Goal: Navigation & Orientation: Find specific page/section

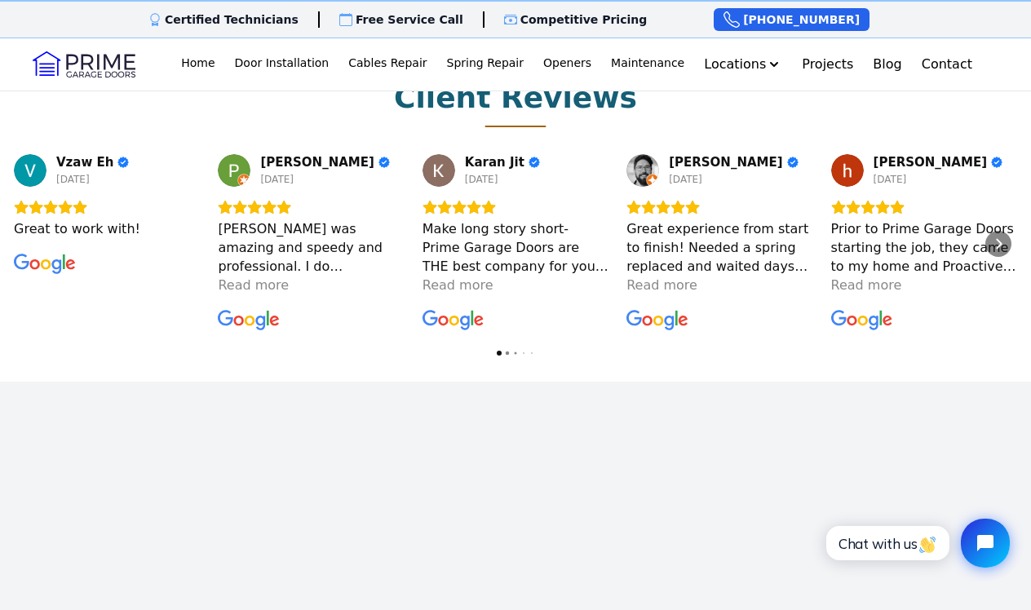
scroll to position [2231, 0]
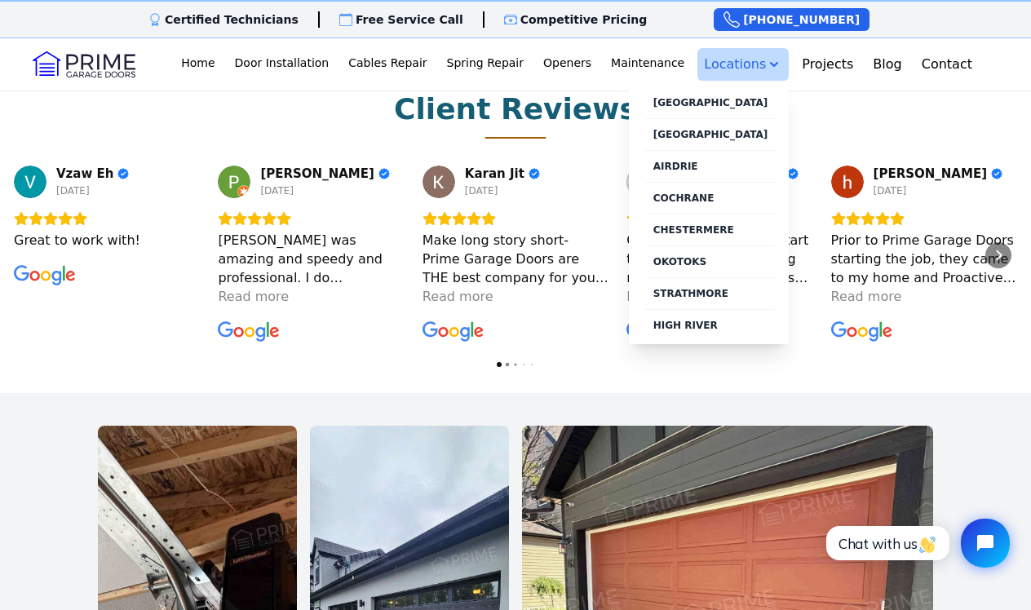
click at [731, 68] on button "Locations" at bounding box center [742, 64] width 91 height 33
click at [718, 137] on link "[GEOGRAPHIC_DATA]" at bounding box center [710, 134] width 131 height 32
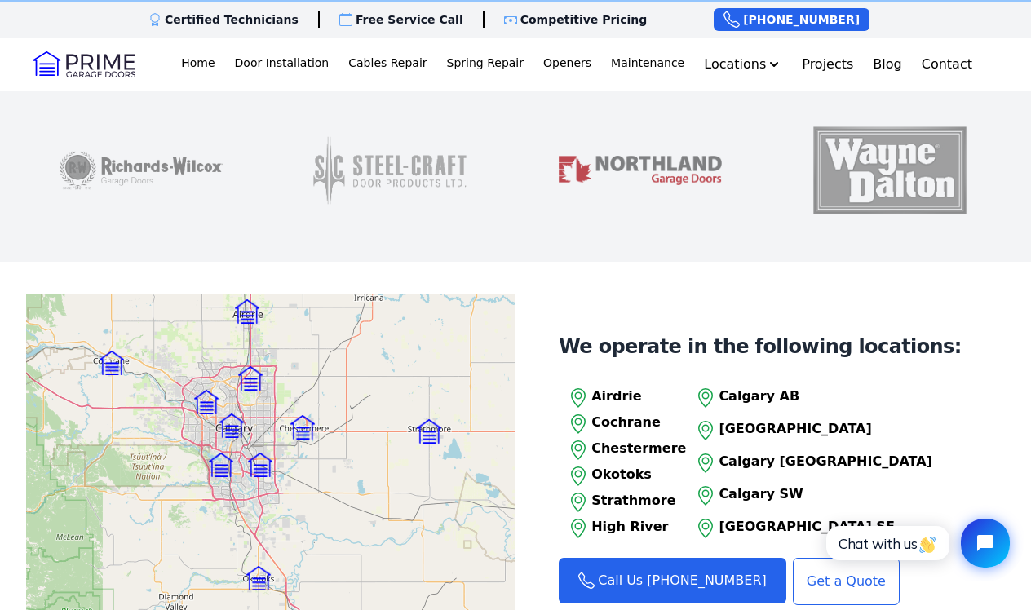
scroll to position [1512, 0]
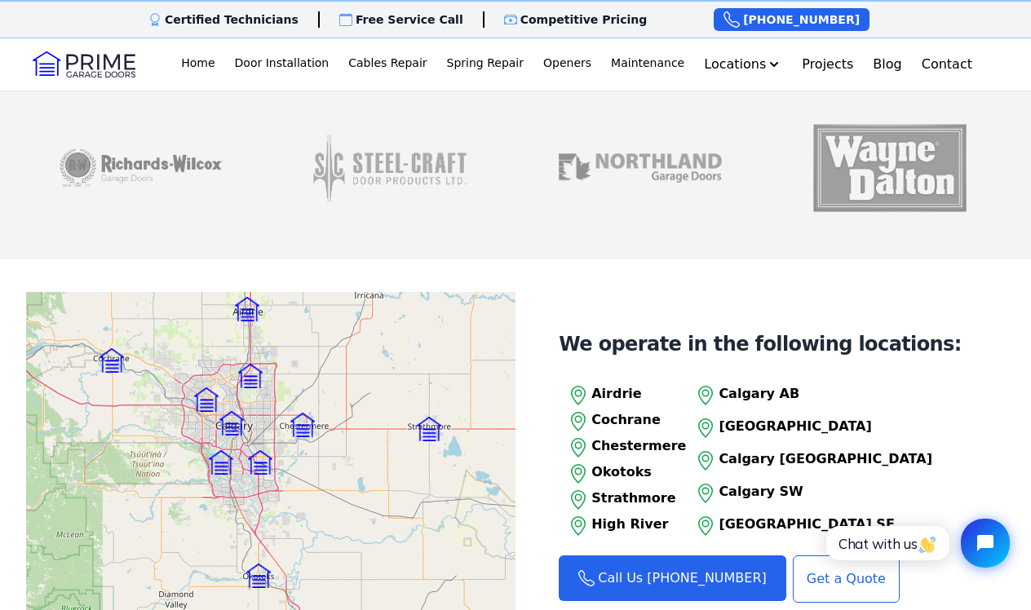
click at [260, 450] on img at bounding box center [260, 462] width 24 height 24
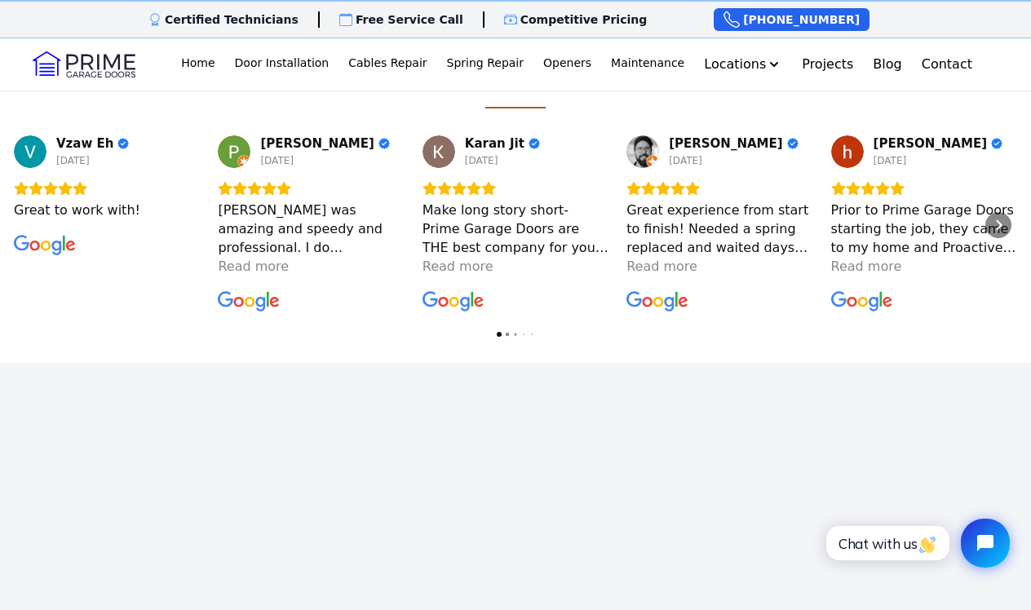
scroll to position [2263, 0]
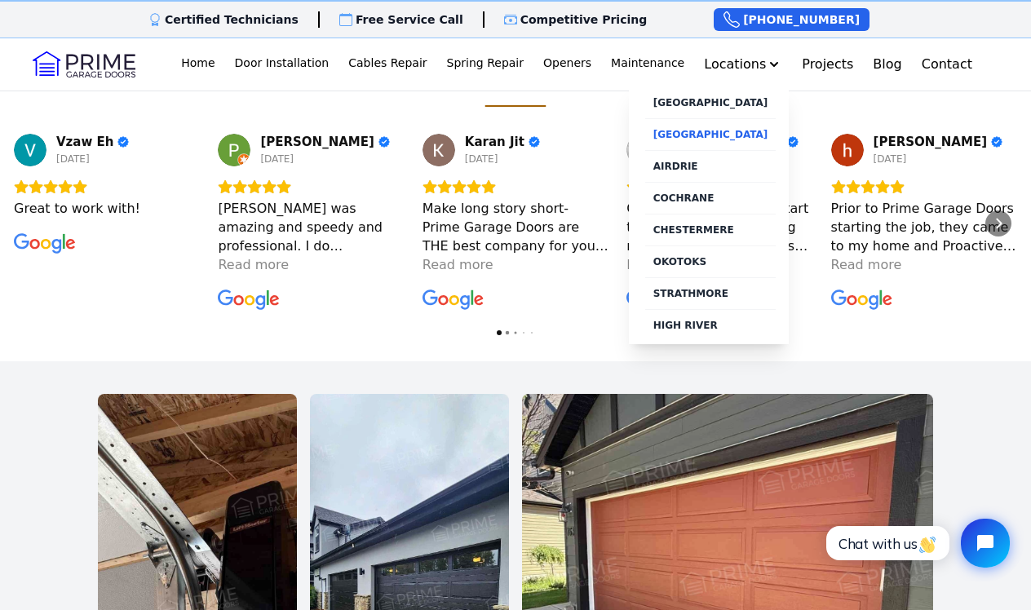
click at [734, 138] on link "[GEOGRAPHIC_DATA]" at bounding box center [710, 134] width 131 height 32
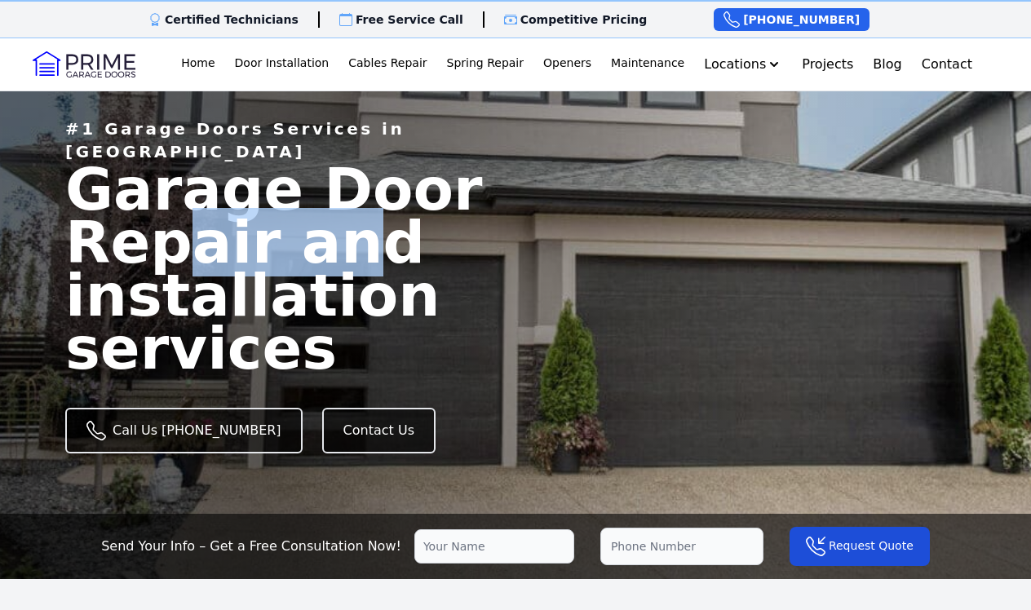
click at [734, 138] on main "#1 Garage Doors Services in South Calgary Garage Door Repair and installation s…" at bounding box center [515, 318] width 1031 height 457
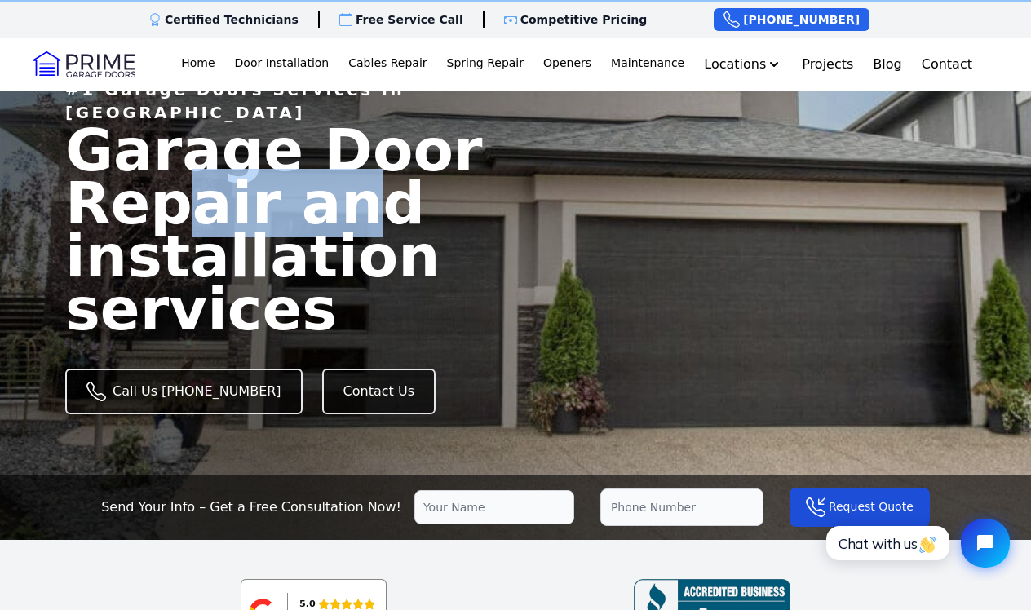
scroll to position [56, 0]
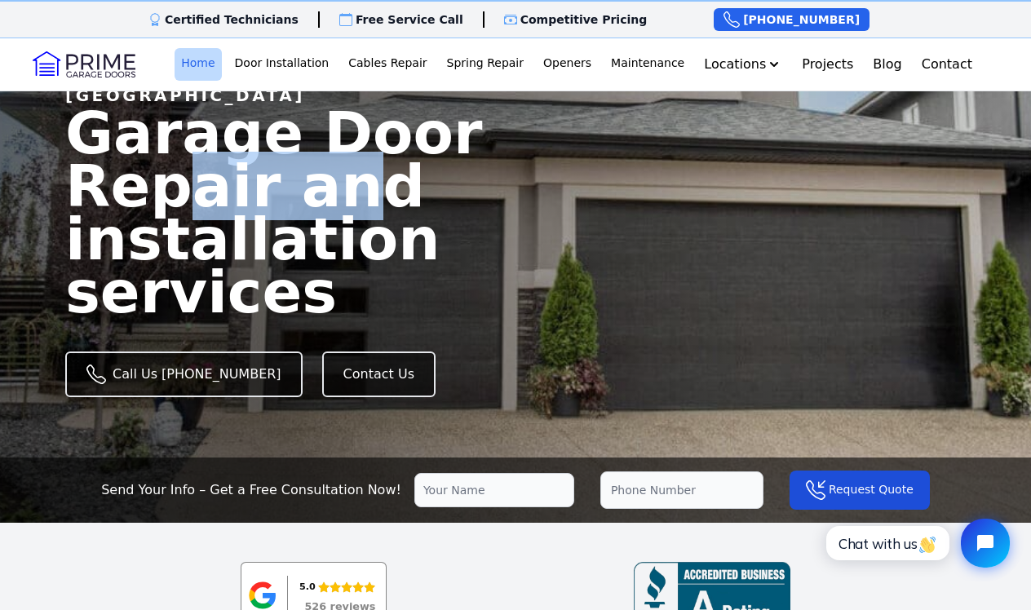
click at [212, 60] on link "Home" at bounding box center [197, 64] width 46 height 33
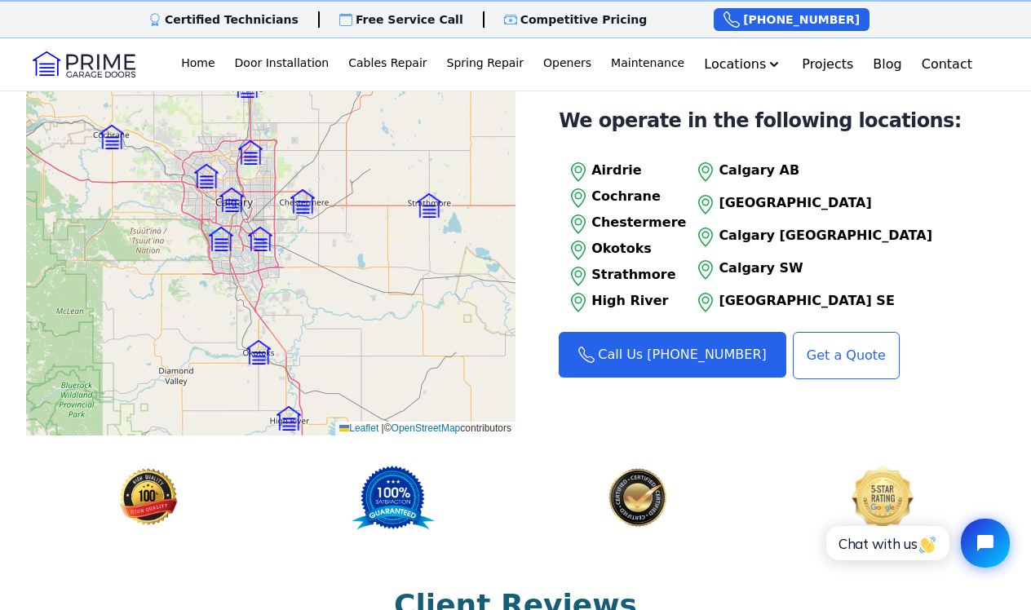
scroll to position [1731, 0]
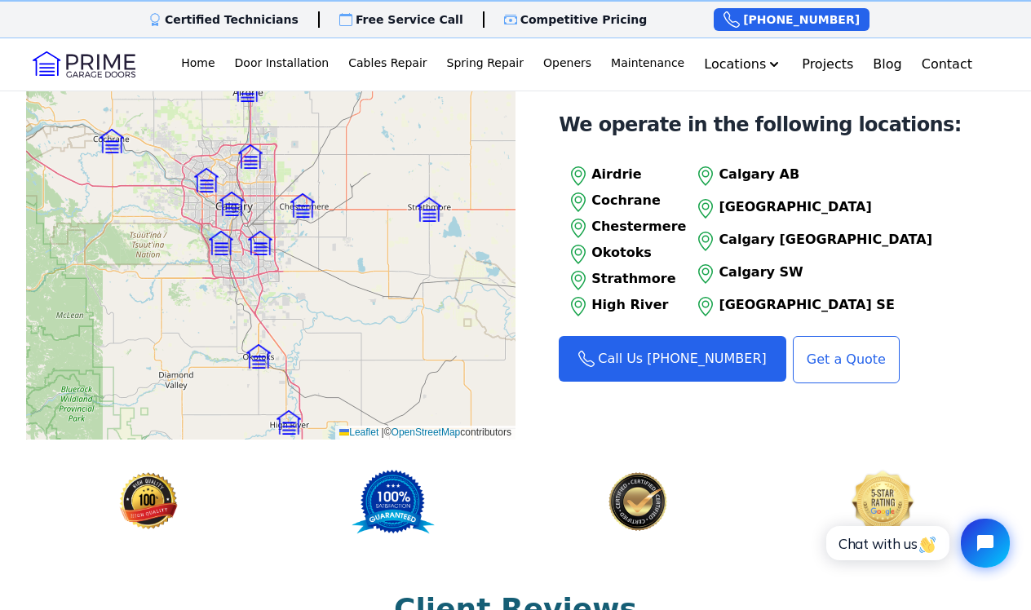
click at [258, 231] on img at bounding box center [260, 243] width 24 height 24
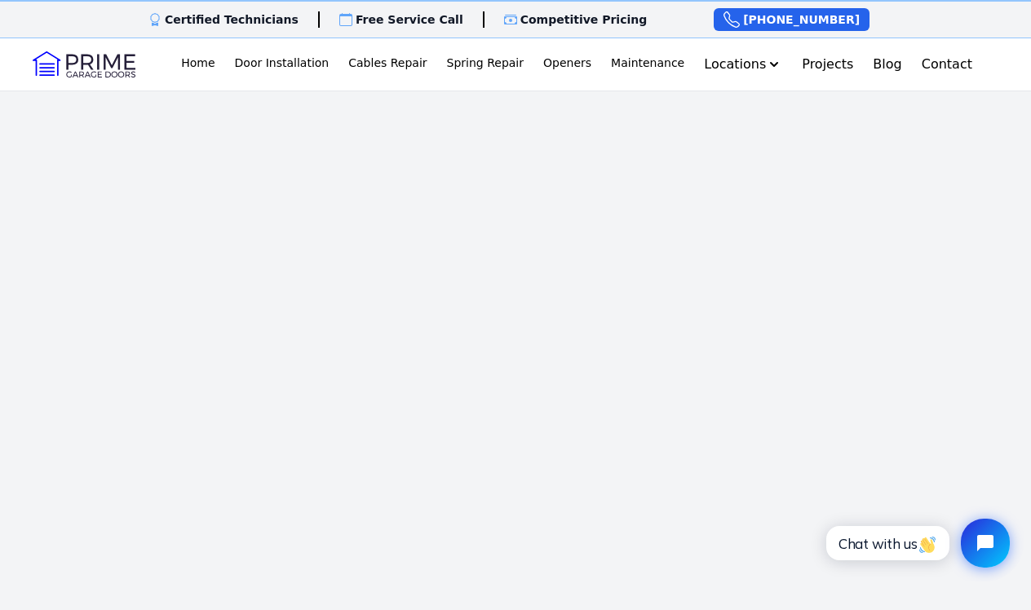
scroll to position [2598, 0]
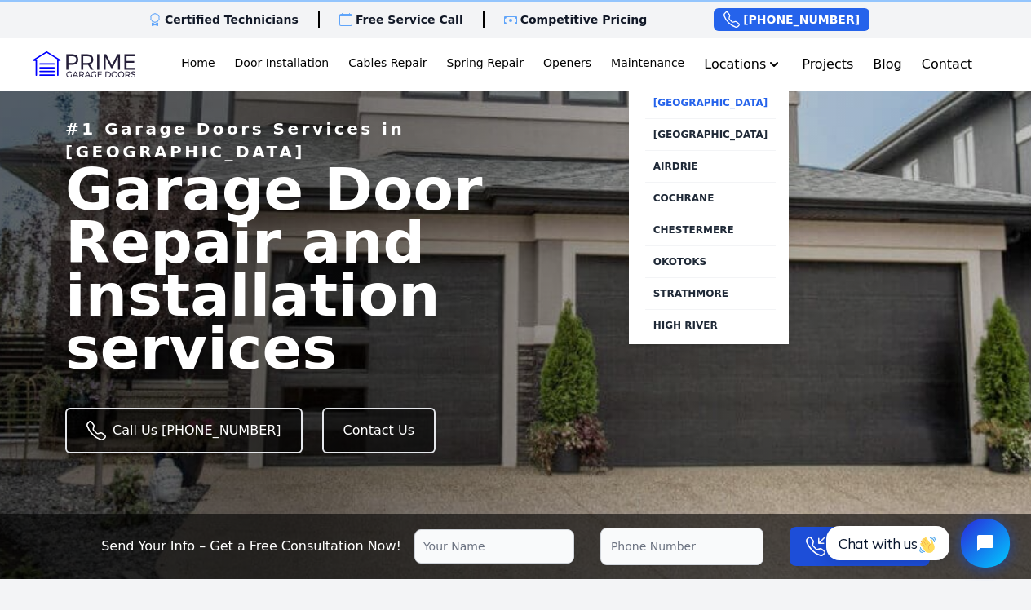
drag, startPoint x: 733, startPoint y: 67, endPoint x: 731, endPoint y: 108, distance: 40.8
click at [732, 81] on div "Locations NORTH CALGARY SOUTH CALGARY AIRDRIE COCHRANE CHESTERMERE OKOTOKS STRA…" at bounding box center [742, 64] width 91 height 33
click at [731, 121] on div "NORTH CALGARY SOUTH CALGARY AIRDRIE COCHRANE CHESTERMERE OKOTOKS STRATHMORE HIG…" at bounding box center [709, 214] width 161 height 260
click at [719, 130] on link "[GEOGRAPHIC_DATA]" at bounding box center [710, 134] width 131 height 32
click at [717, 130] on link "[GEOGRAPHIC_DATA]" at bounding box center [710, 134] width 131 height 32
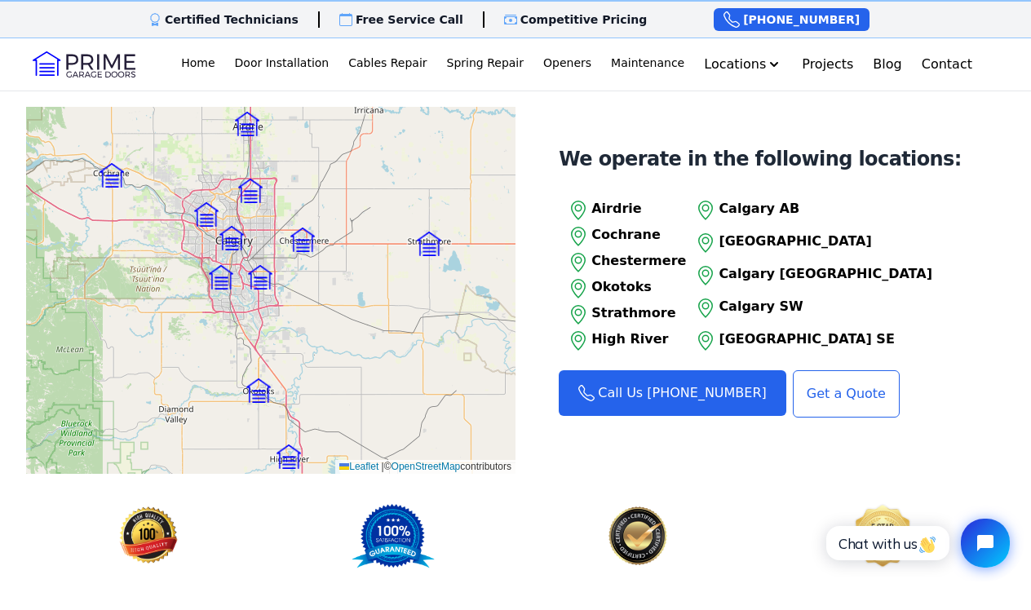
scroll to position [1699, 0]
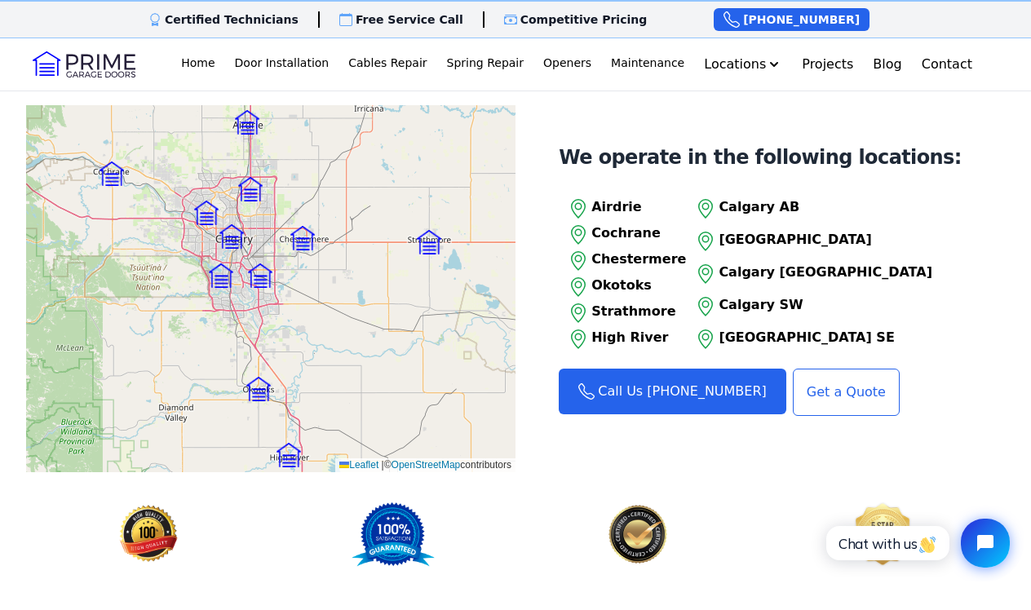
click at [756, 328] on p "[GEOGRAPHIC_DATA] SE" at bounding box center [825, 338] width 214 height 20
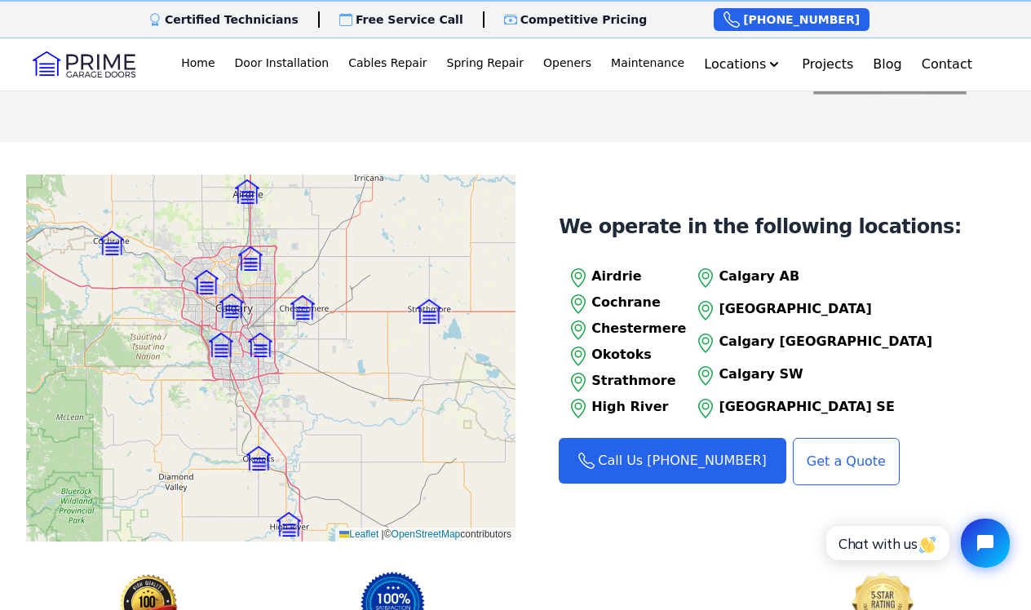
scroll to position [1646, 0]
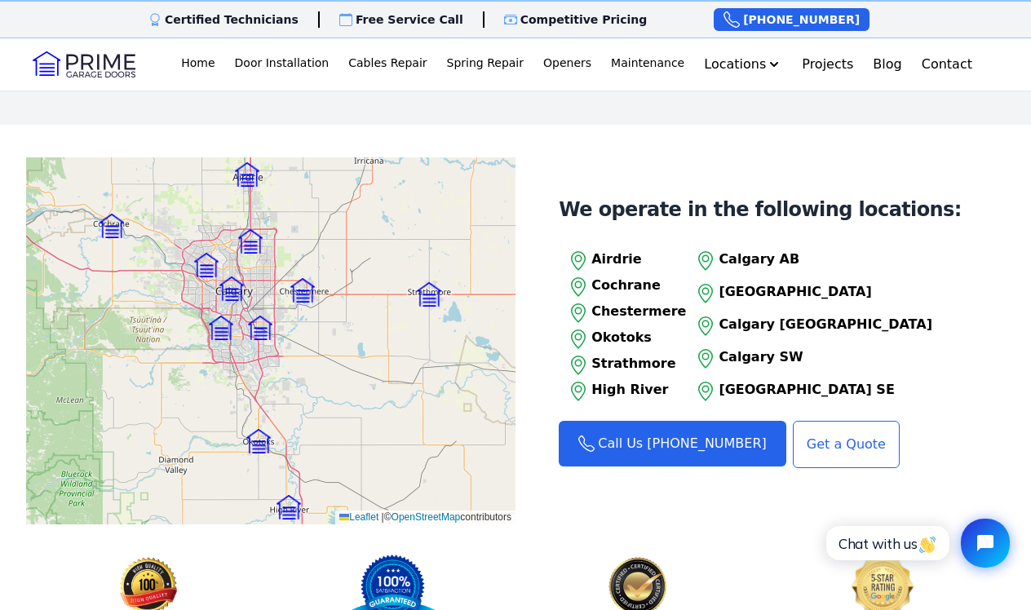
click at [772, 380] on p "[GEOGRAPHIC_DATA] SE" at bounding box center [825, 390] width 214 height 20
